Goal: Obtain resource: Download file/media

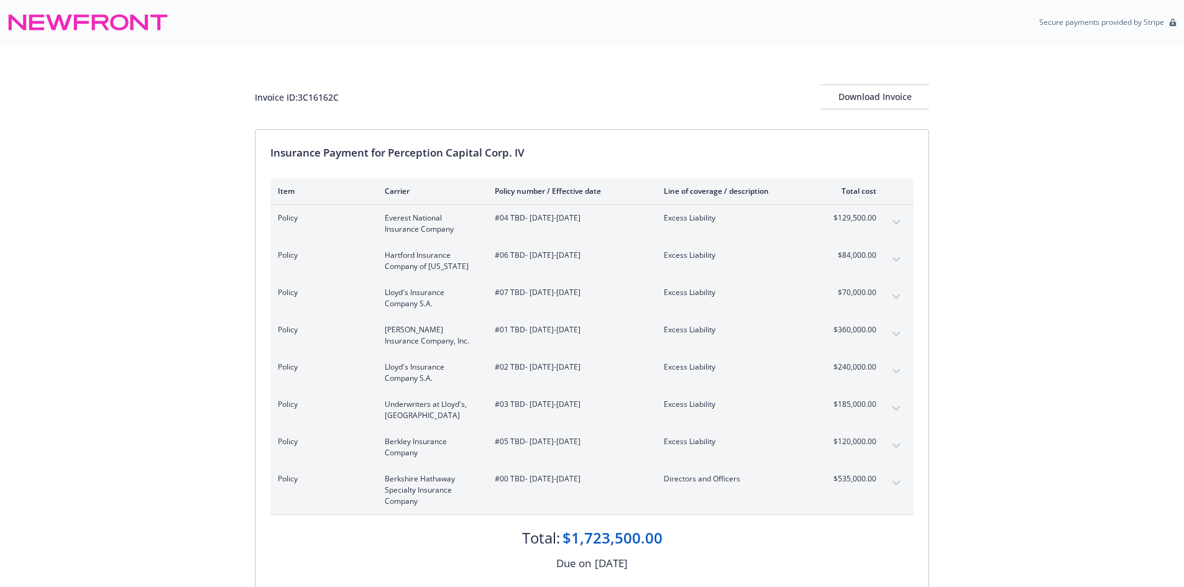
click at [1018, 337] on div "Invoice ID: 3C16162C Download Invoice Insurance Payment for Perception Capital …" at bounding box center [592, 335] width 1184 height 580
